Goal: Task Accomplishment & Management: Contribute content

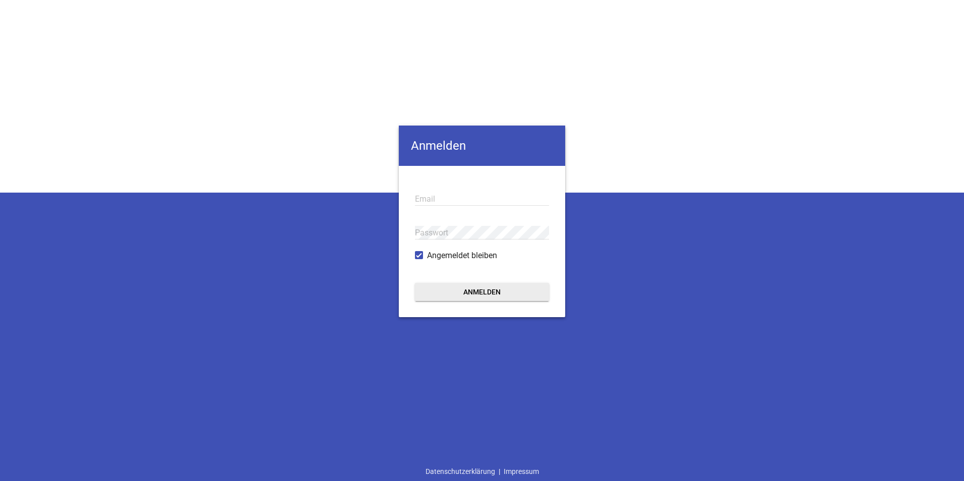
type input "[EMAIL_ADDRESS][DOMAIN_NAME]"
click at [468, 298] on button "Anmelden" at bounding box center [482, 292] width 134 height 18
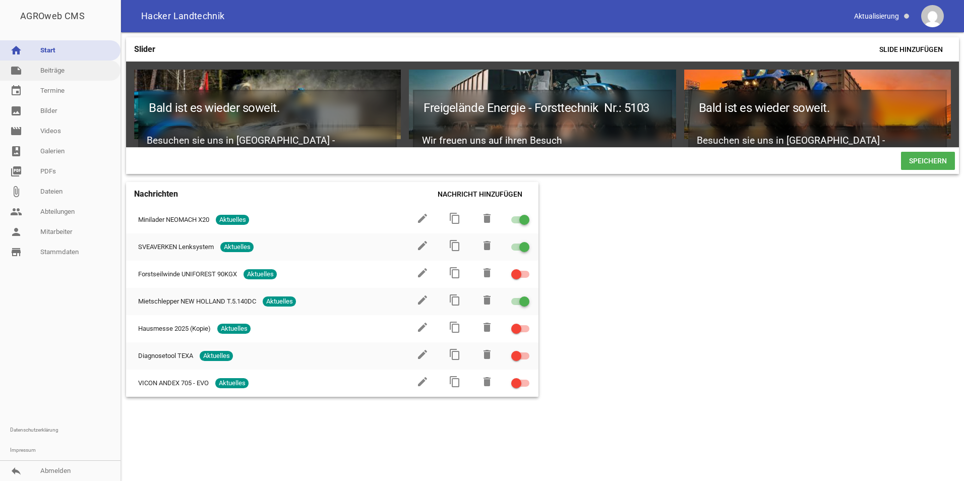
click at [41, 75] on link "note Beiträge" at bounding box center [60, 71] width 121 height 20
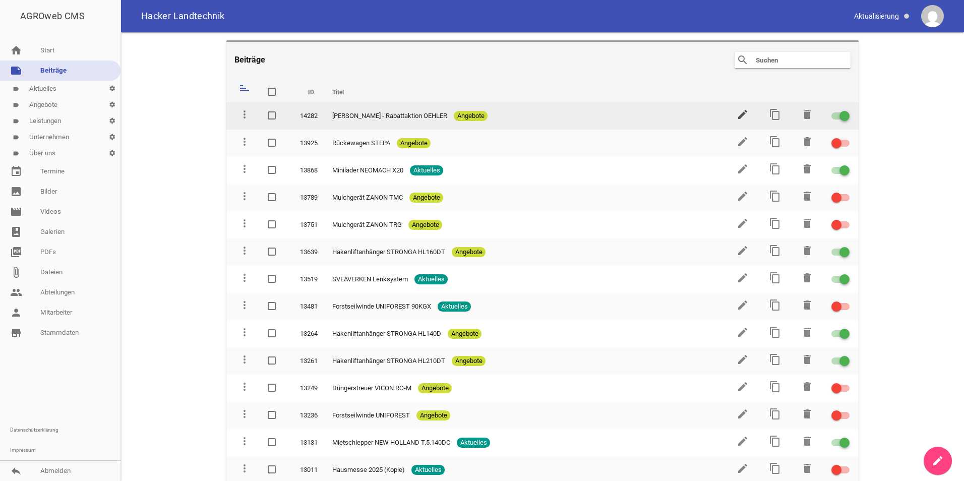
click at [743, 113] on icon "edit" at bounding box center [743, 114] width 12 height 12
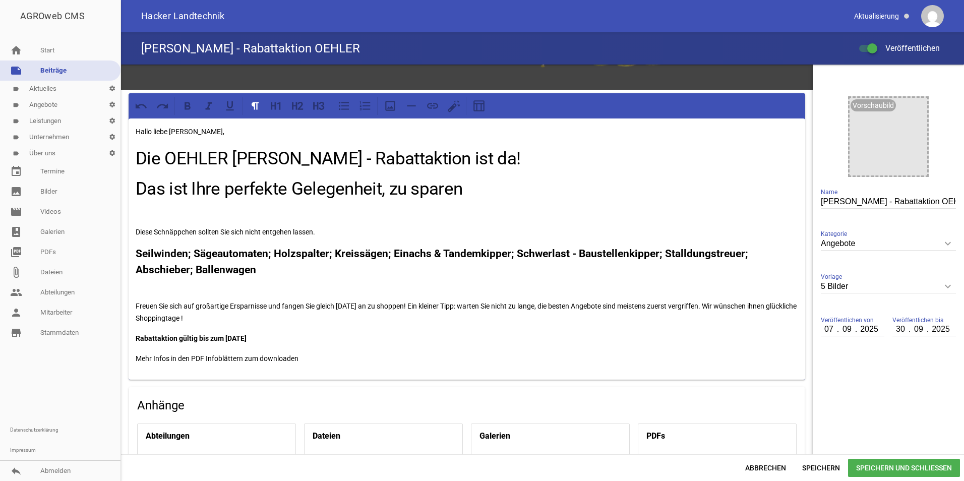
scroll to position [291, 0]
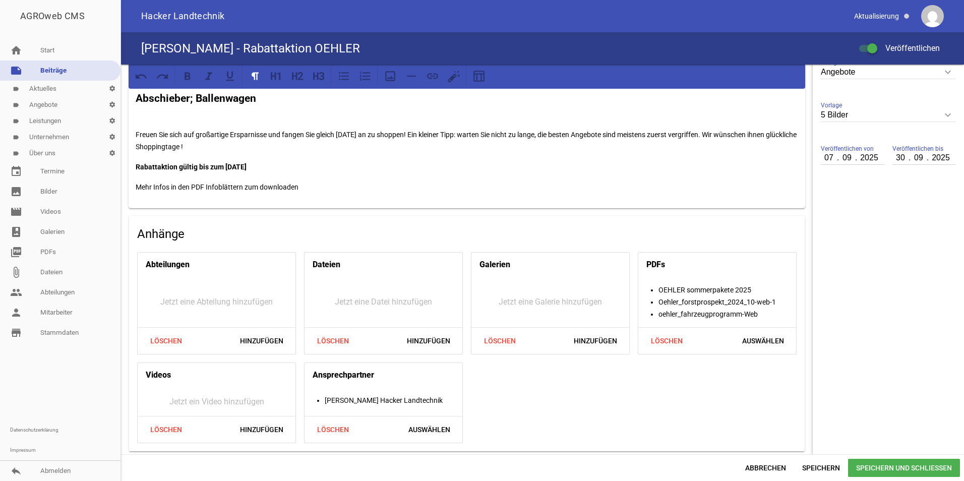
click at [687, 289] on li "OEHLER sommerpakete 2025" at bounding box center [728, 290] width 138 height 12
click at [659, 291] on li "OEHLER sommerpakete 2025" at bounding box center [728, 290] width 138 height 12
click at [659, 287] on li "OEHLER sommerpakete 2025" at bounding box center [728, 290] width 138 height 12
click at [689, 289] on li "OEHLER sommerpakete 2025" at bounding box center [728, 290] width 138 height 12
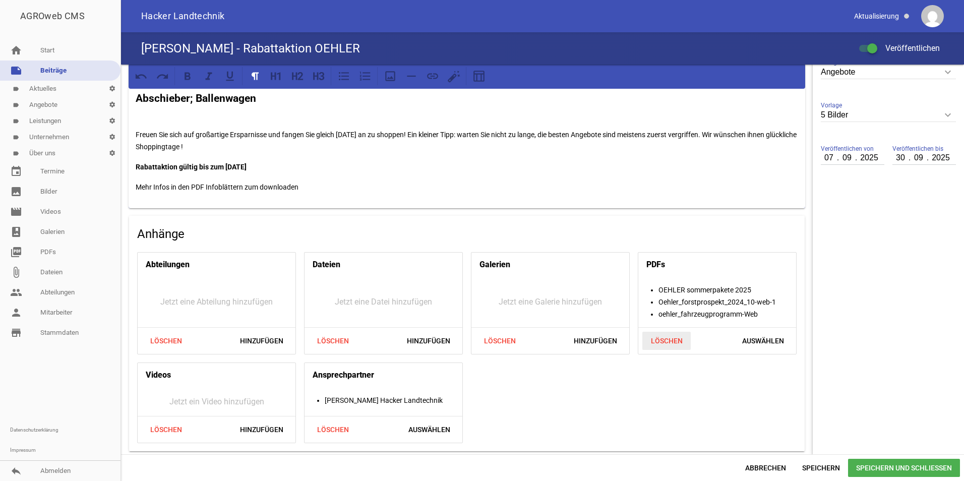
click at [672, 339] on span "Löschen" at bounding box center [667, 341] width 48 height 18
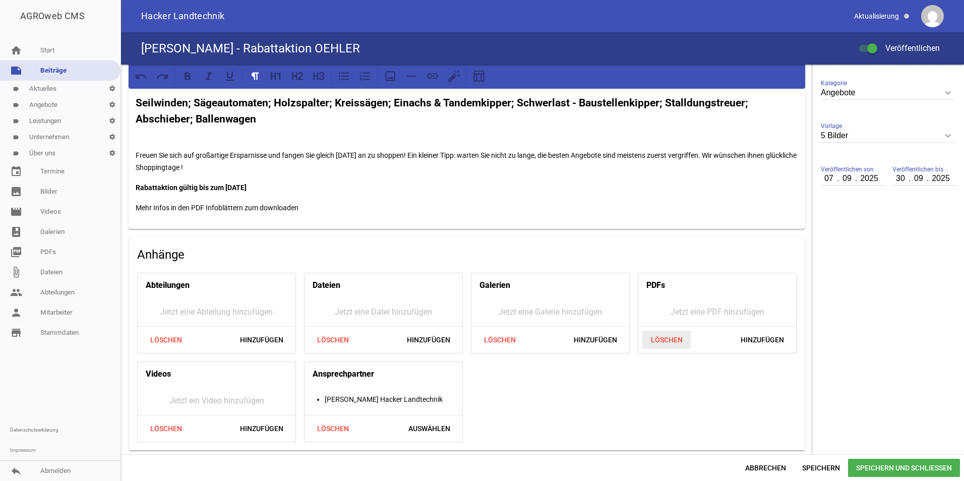
scroll to position [269, 0]
click at [756, 340] on span "Hinzufügen" at bounding box center [763, 341] width 60 height 18
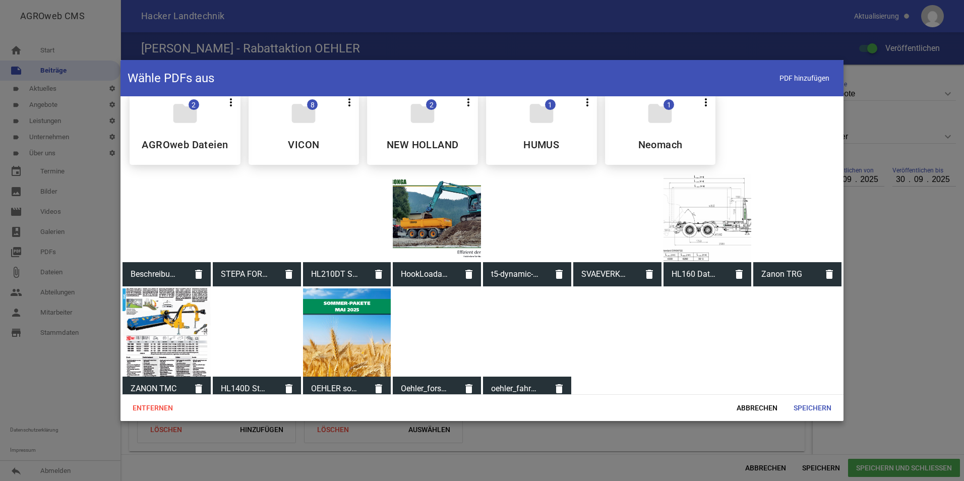
scroll to position [20, 0]
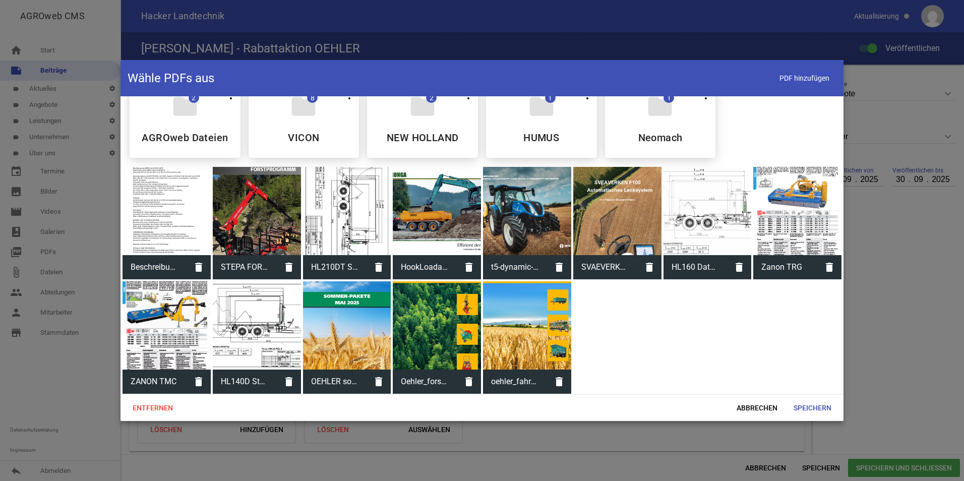
click at [437, 329] on div at bounding box center [437, 325] width 88 height 88
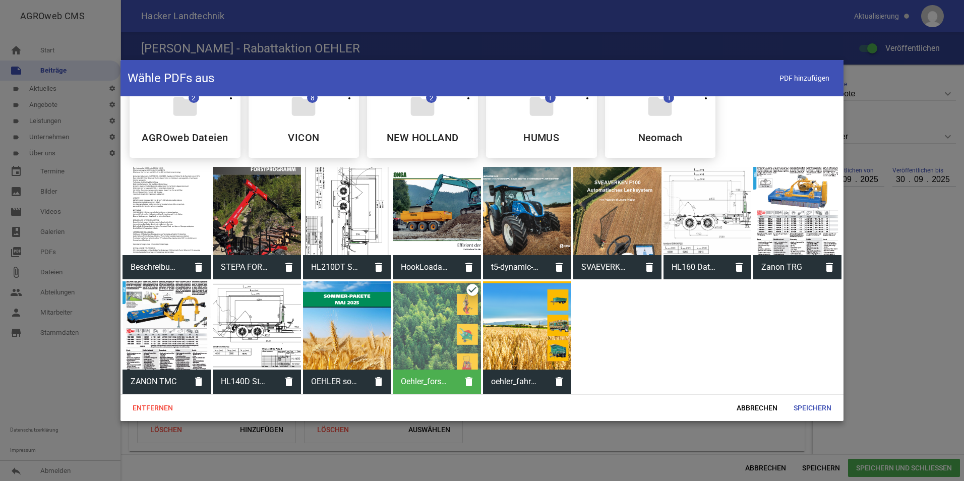
click at [526, 328] on div at bounding box center [527, 325] width 88 height 88
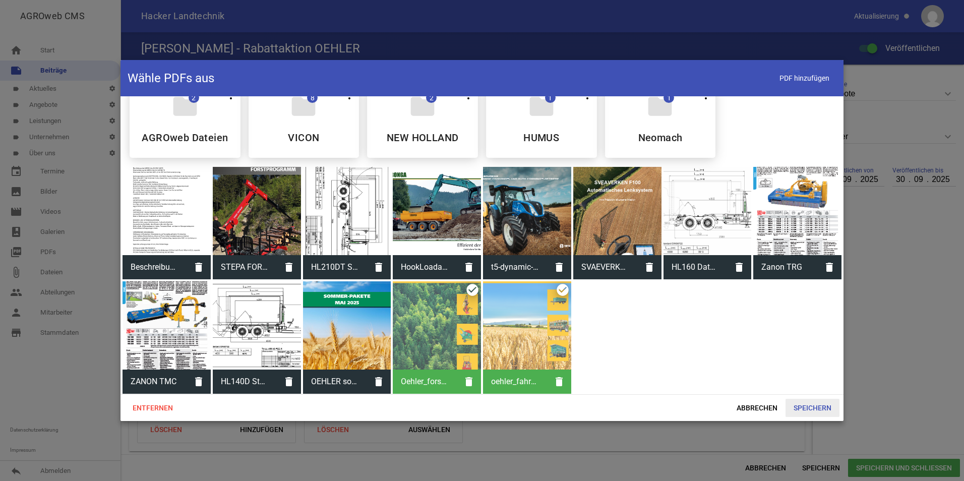
click at [809, 406] on span "Speichern" at bounding box center [813, 408] width 54 height 18
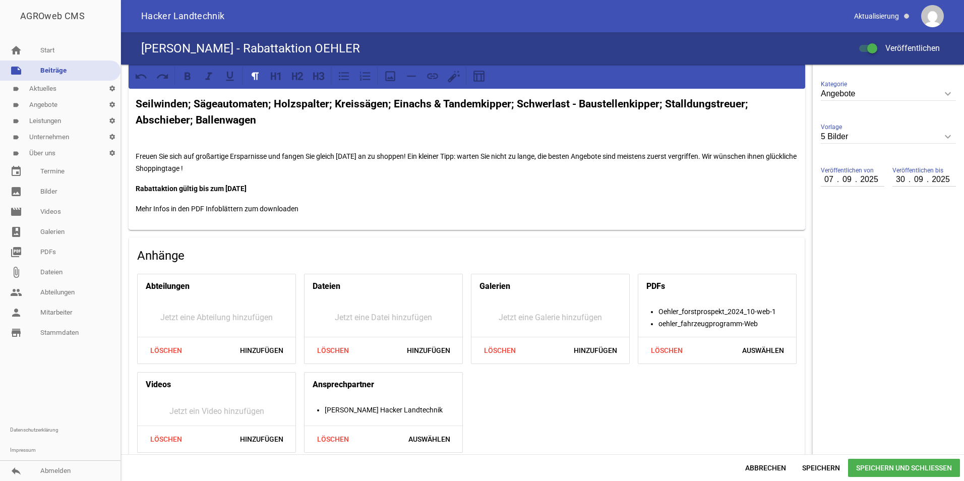
scroll to position [279, 0]
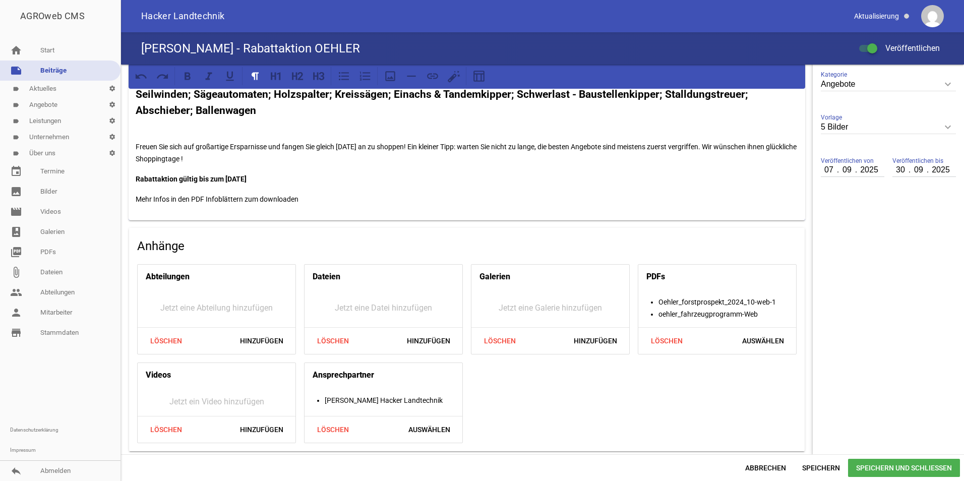
click at [606, 377] on div "Abteilungen Jetzt eine Abteilung hinzufügen Löschen Hinzufügen Dateien Jetzt ei…" at bounding box center [467, 353] width 668 height 187
click at [884, 471] on span "Speichern und Schließen" at bounding box center [904, 468] width 112 height 18
